Goal: Check status: Check status

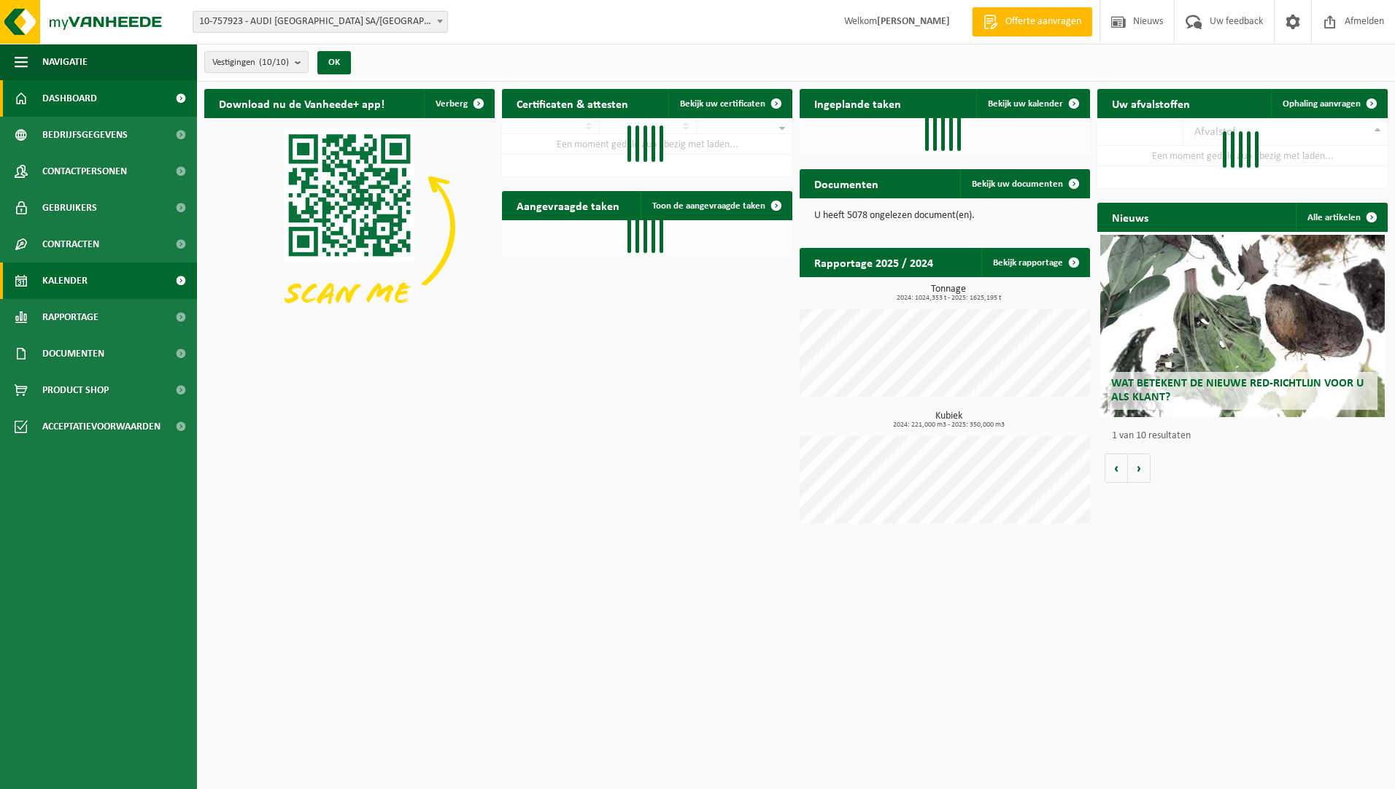
click at [104, 287] on link "Kalender" at bounding box center [98, 281] width 197 height 36
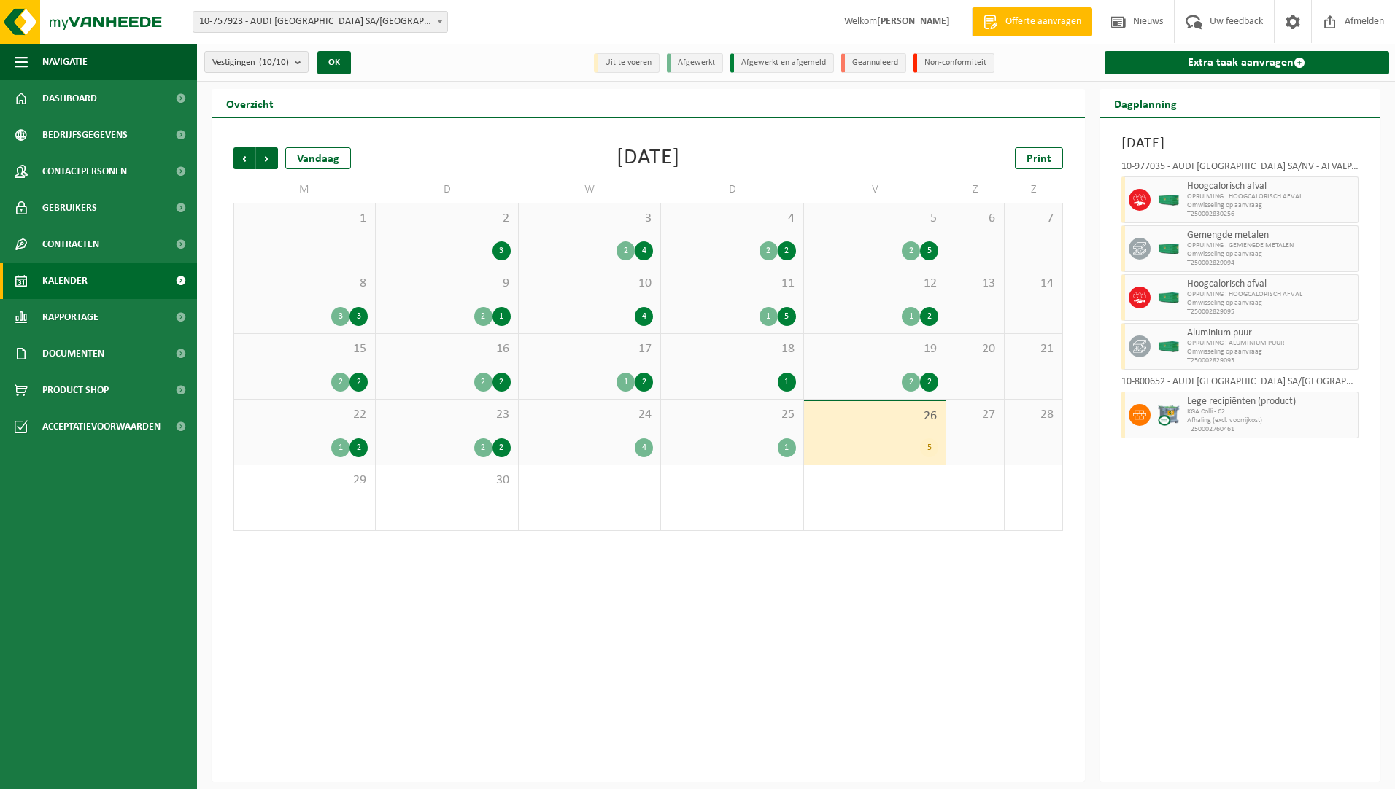
click at [736, 431] on div "25 1" at bounding box center [732, 432] width 142 height 65
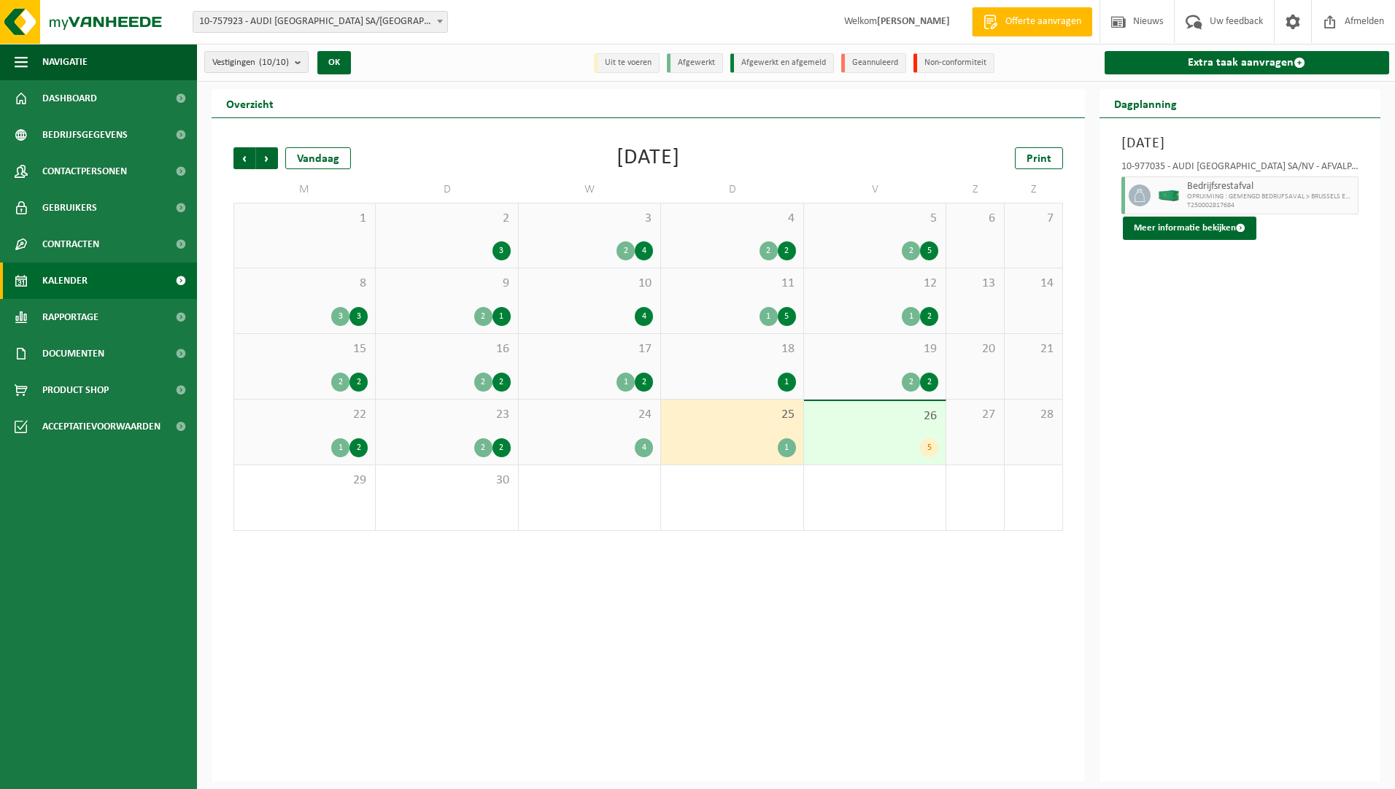
click at [581, 415] on span "24" at bounding box center [589, 415] width 127 height 16
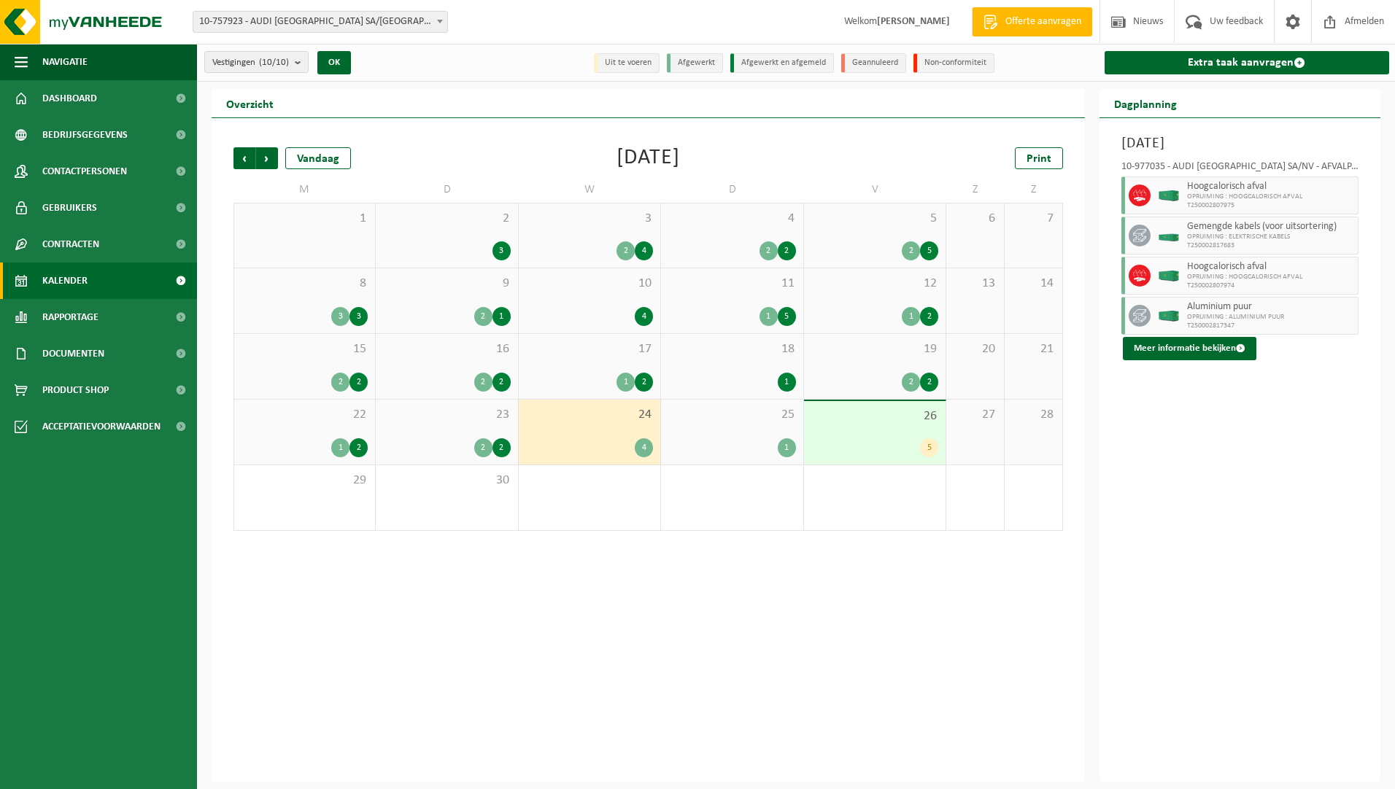
click at [472, 419] on span "23" at bounding box center [446, 415] width 127 height 16
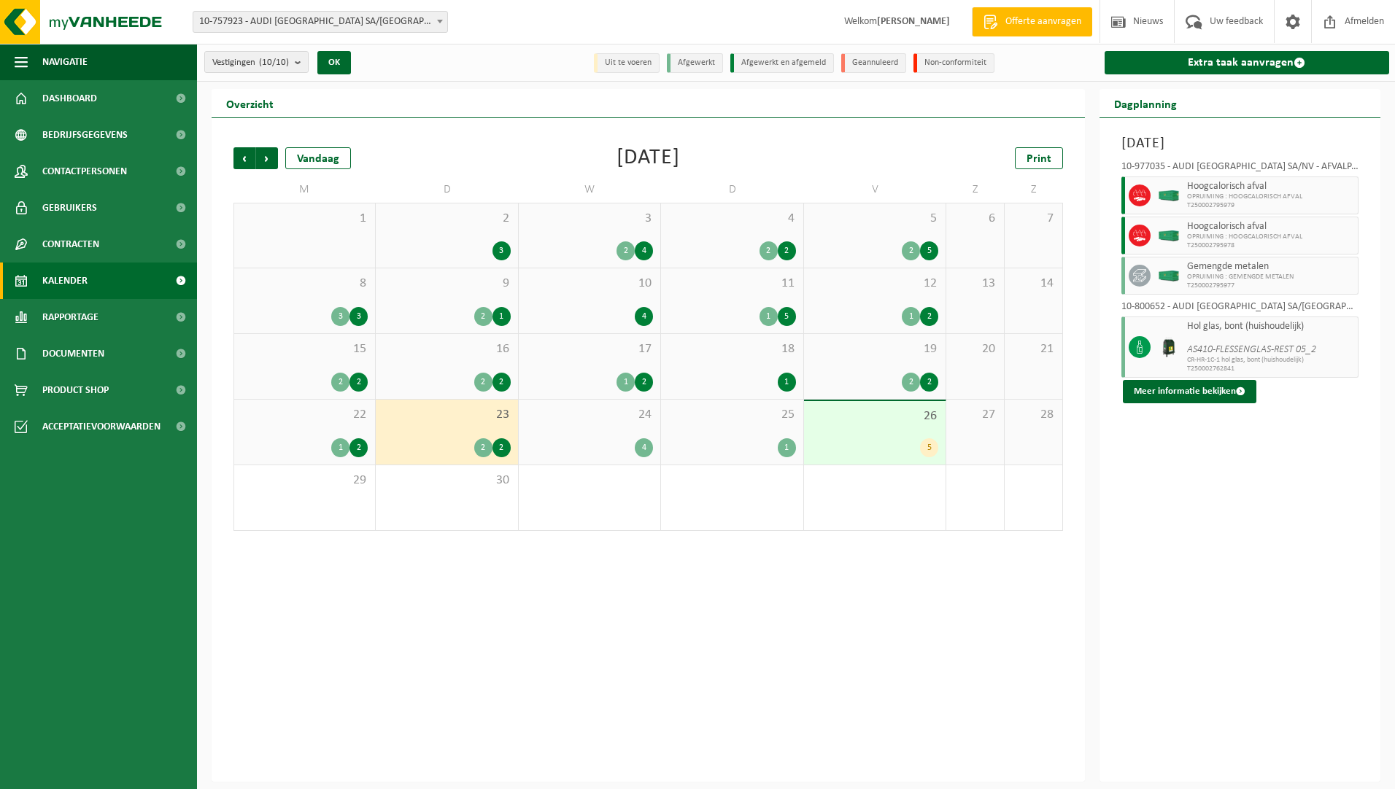
click at [487, 448] on div "2" at bounding box center [483, 447] width 18 height 19
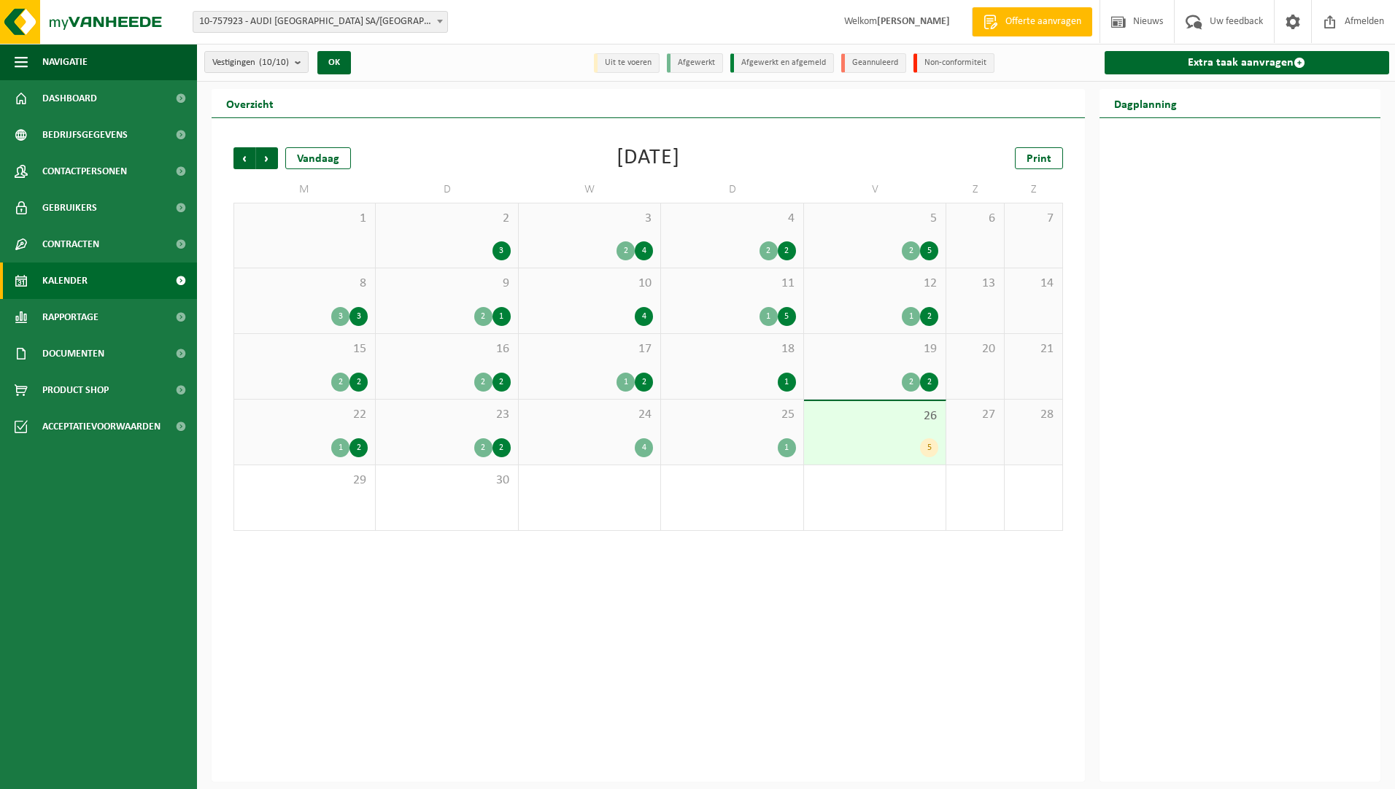
click at [487, 448] on div "2" at bounding box center [483, 447] width 18 height 19
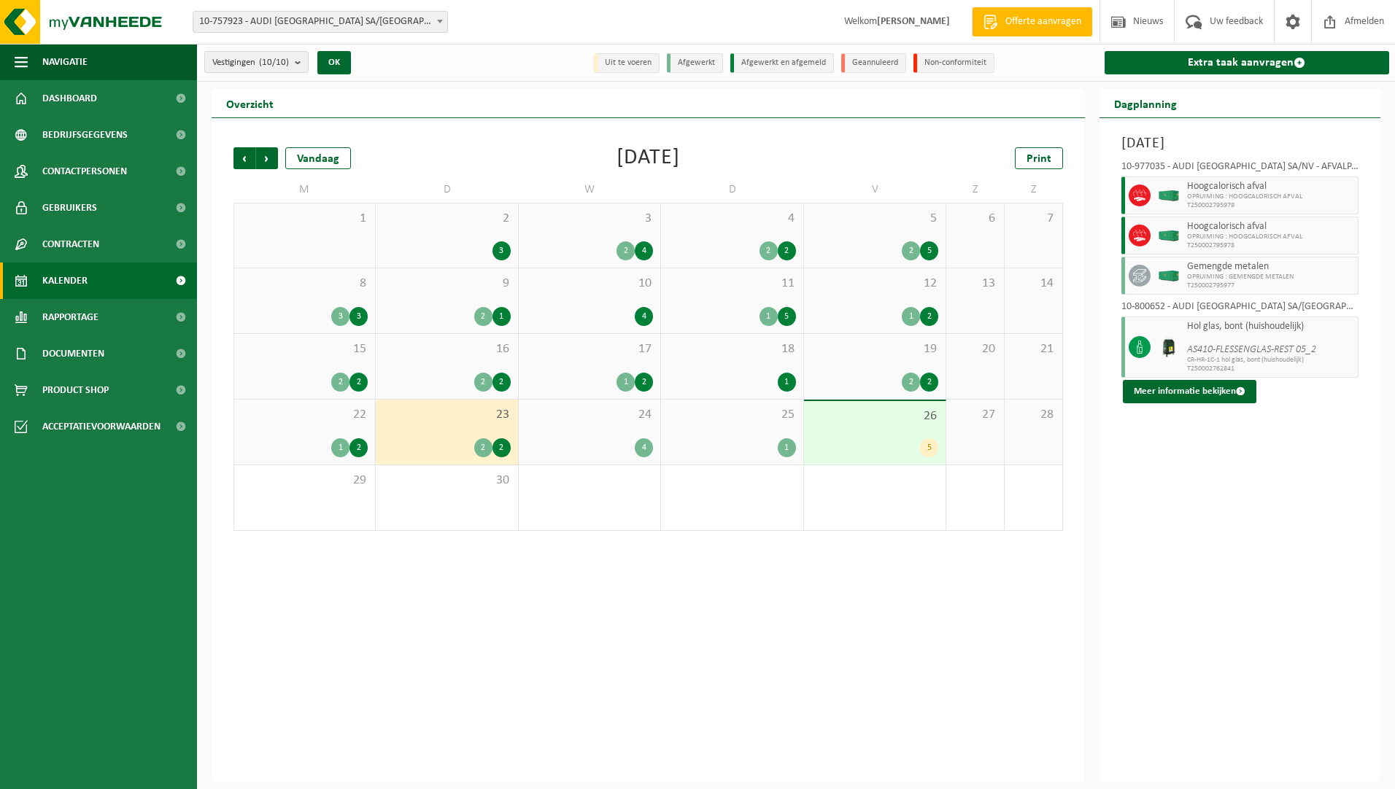
click at [504, 448] on div "2" at bounding box center [501, 447] width 18 height 19
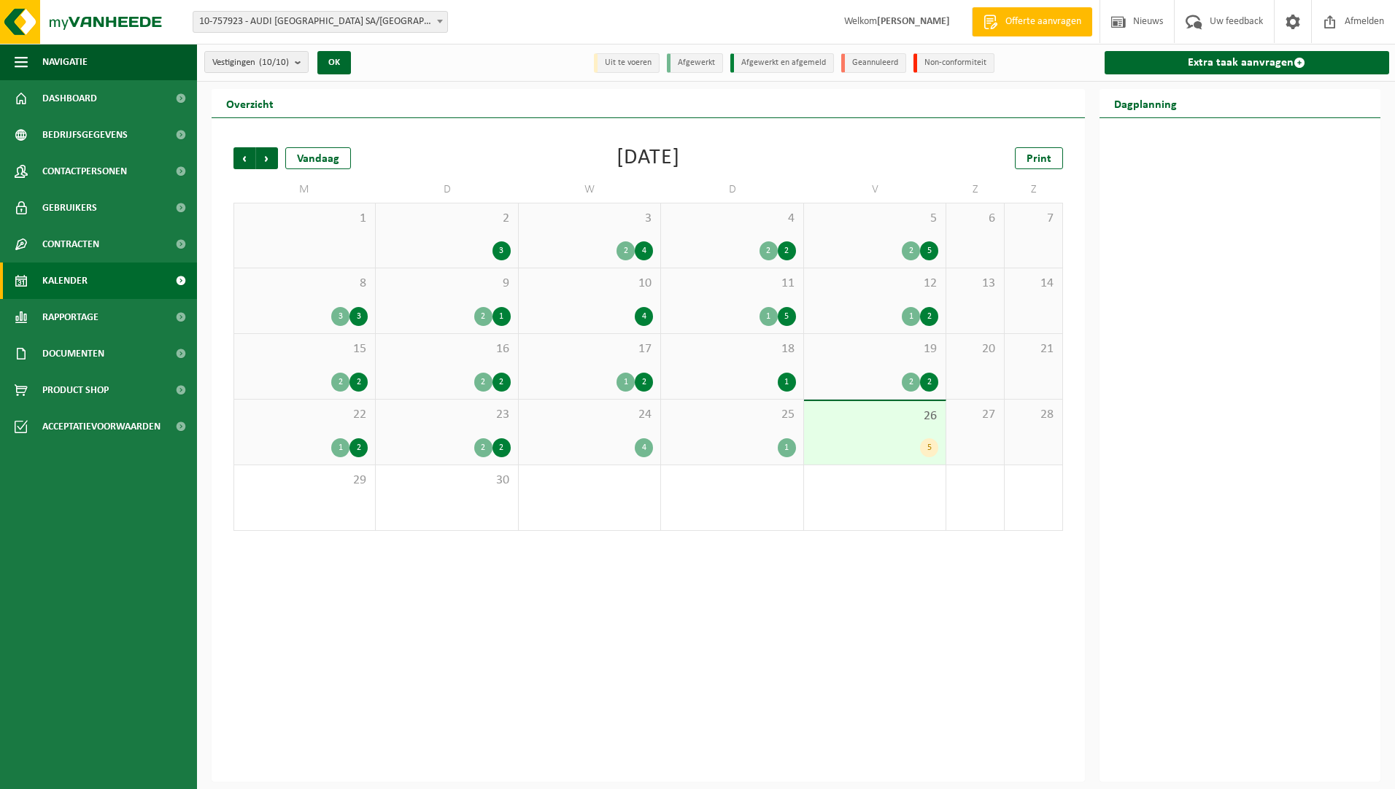
click at [598, 377] on div "1 2" at bounding box center [589, 382] width 127 height 19
click at [49, 279] on span "Kalender" at bounding box center [64, 281] width 45 height 36
